Goal: Find specific page/section: Find specific page/section

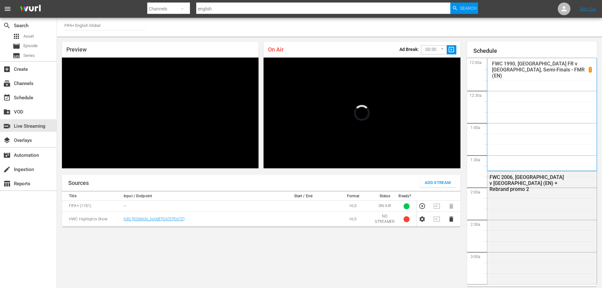
scroll to position [519, 0]
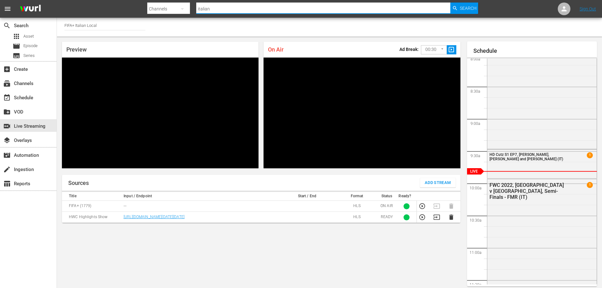
click at [217, 8] on input "italian" at bounding box center [323, 8] width 254 height 15
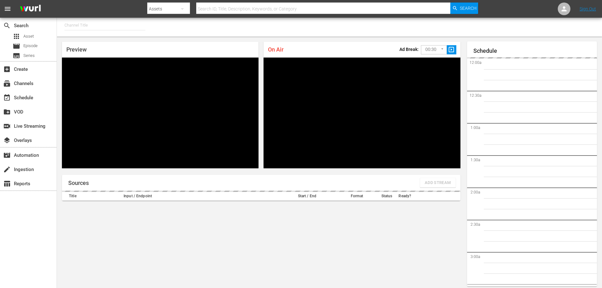
type input "FIFA+ English Global (1781)"
